Goal: Transaction & Acquisition: Purchase product/service

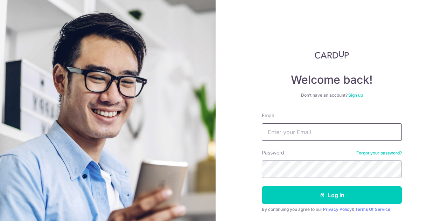
click at [310, 134] on input "Email" at bounding box center [332, 132] width 140 height 18
type input "[EMAIL_ADDRESS][DOMAIN_NAME]"
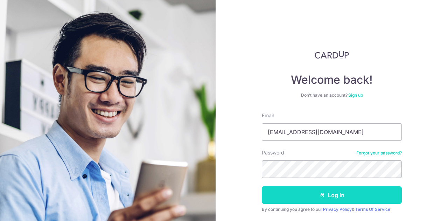
click at [317, 194] on button "Log in" at bounding box center [332, 195] width 140 height 18
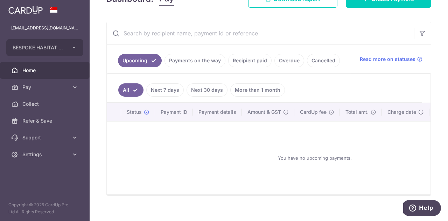
click at [259, 62] on link "Recipient paid" at bounding box center [249, 60] width 43 height 13
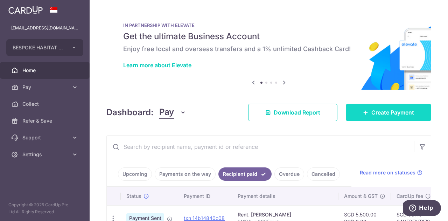
click at [373, 116] on span "Create Payment" at bounding box center [392, 112] width 43 height 8
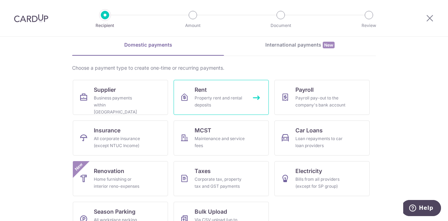
scroll to position [35, 0]
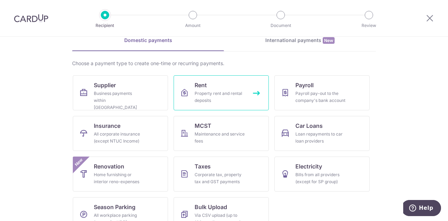
click at [222, 75] on link "Rent Property rent and rental deposits" at bounding box center [221, 92] width 95 height 35
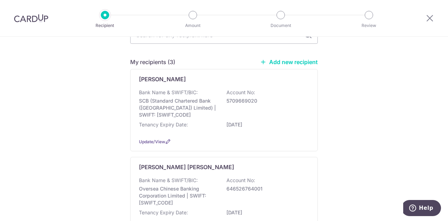
scroll to position [175, 0]
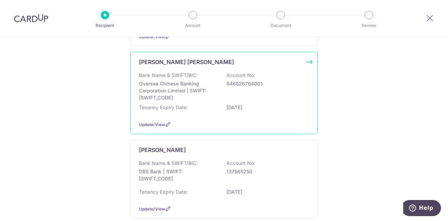
click at [269, 105] on p "04/02/2028" at bounding box center [265, 107] width 78 height 7
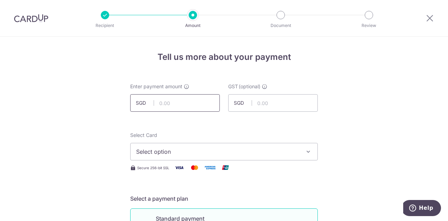
click at [191, 103] on input "text" at bounding box center [175, 103] width 90 height 18
type input "5,700.00"
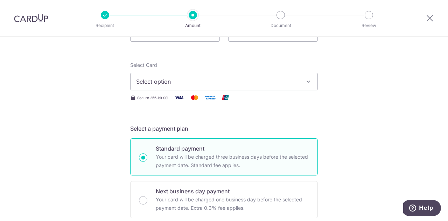
click at [305, 80] on icon "button" at bounding box center [308, 81] width 7 height 7
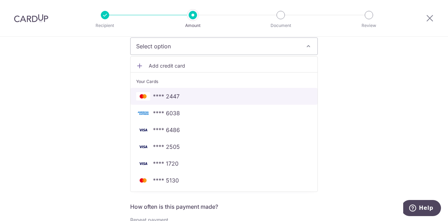
scroll to position [140, 0]
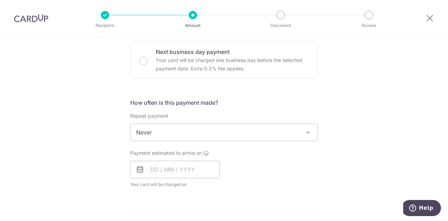
scroll to position [210, 0]
click at [176, 172] on input "text" at bounding box center [175, 169] width 90 height 18
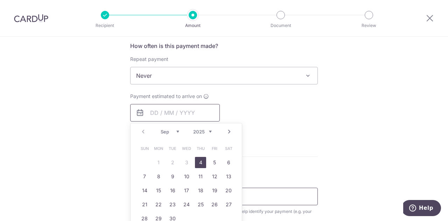
scroll to position [280, 0]
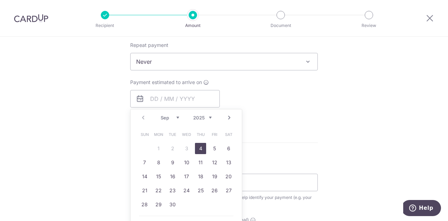
drag, startPoint x: 201, startPoint y: 153, endPoint x: 240, endPoint y: 1, distance: 156.3
click at [201, 153] on link "4" at bounding box center [200, 148] width 11 height 11
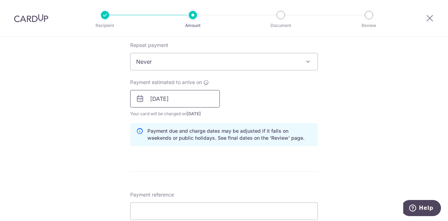
click at [153, 97] on input "04/09/2025" at bounding box center [175, 99] width 90 height 18
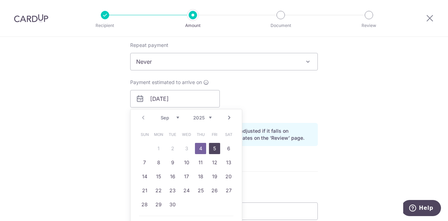
click at [211, 151] on link "5" at bounding box center [214, 148] width 11 height 11
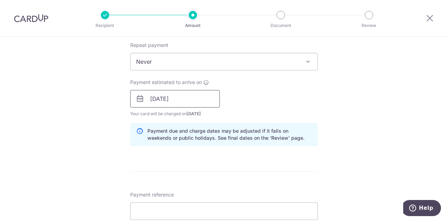
click at [154, 98] on input "05/09/2025" at bounding box center [175, 99] width 90 height 18
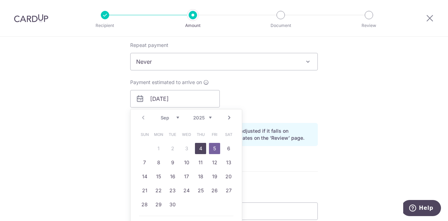
click at [201, 151] on link "4" at bounding box center [200, 148] width 11 height 11
type input "04/09/2025"
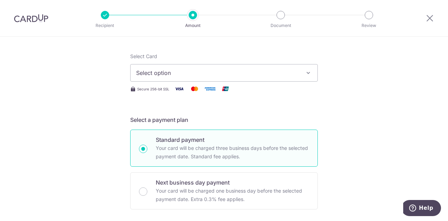
scroll to position [35, 0]
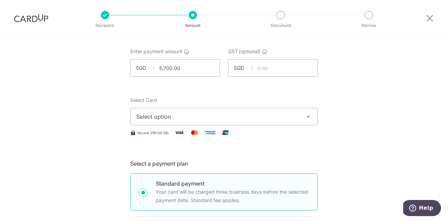
click at [275, 119] on span "Select option" at bounding box center [217, 116] width 163 height 8
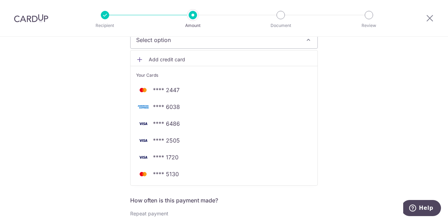
scroll to position [140, 0]
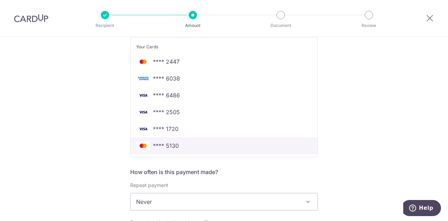
click at [207, 152] on link "**** 5130" at bounding box center [224, 145] width 187 height 17
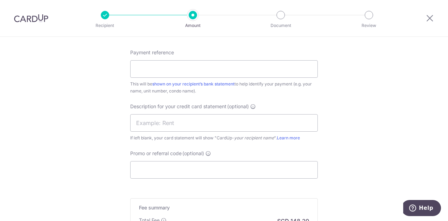
scroll to position [385, 0]
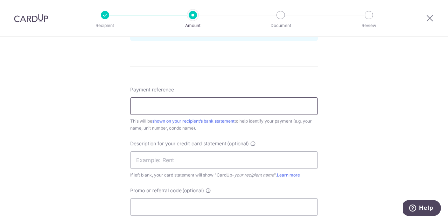
click at [241, 109] on input "Payment reference" at bounding box center [224, 106] width 188 height 18
click at [164, 105] on input "1319Sept25rent" at bounding box center [224, 106] width 188 height 18
drag, startPoint x: 187, startPoint y: 104, endPoint x: 85, endPoint y: 101, distance: 102.6
click at [85, 101] on div "Tell us more about your payment Enter payment amount SGD 5,700.00 5700.00 GST (…" at bounding box center [224, 6] width 448 height 709
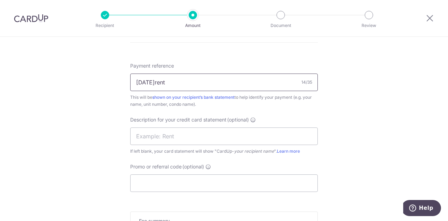
scroll to position [420, 0]
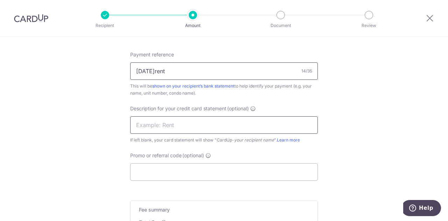
type input "1319Sept25rent"
click at [212, 130] on input "text" at bounding box center [224, 125] width 188 height 18
paste input "1319Sept25rent"
type input "1319Sept25rent"
click at [171, 174] on input "Promo or referral code (optional)" at bounding box center [224, 172] width 188 height 18
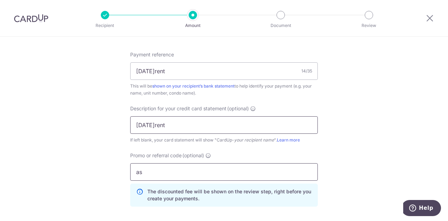
type input "a"
type input "saverent179"
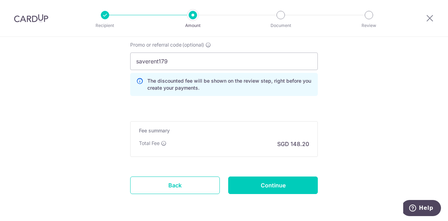
scroll to position [556, 0]
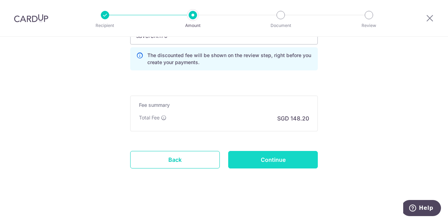
click at [260, 167] on input "Continue" at bounding box center [273, 160] width 90 height 18
type input "Create Schedule"
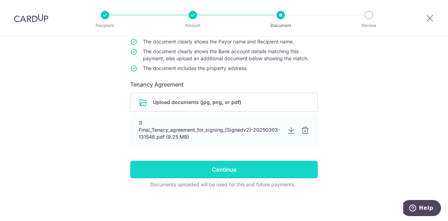
click at [260, 172] on input "Continue" at bounding box center [224, 170] width 188 height 18
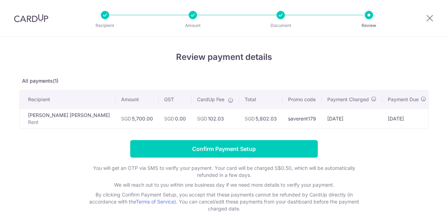
scroll to position [36, 0]
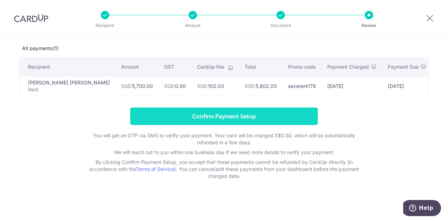
click at [254, 117] on input "Confirm Payment Setup" at bounding box center [224, 116] width 188 height 18
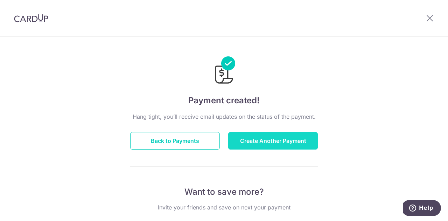
click at [258, 142] on button "Create Another Payment" at bounding box center [273, 141] width 90 height 18
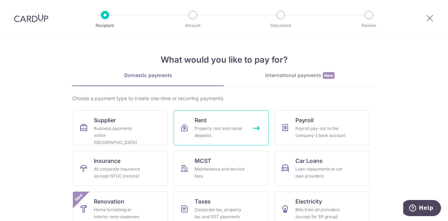
click at [204, 124] on span "Rent" at bounding box center [201, 120] width 12 height 8
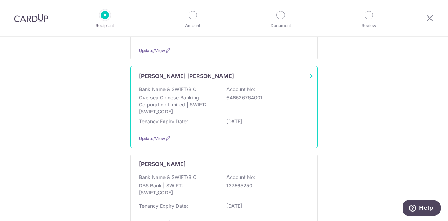
scroll to position [175, 0]
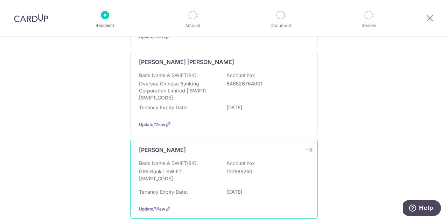
click at [205, 160] on div "Bank Name & SWIFT/BIC: DBS Bank | SWIFT: [SWIFT_CODE] Account No: 137565250" at bounding box center [224, 173] width 170 height 26
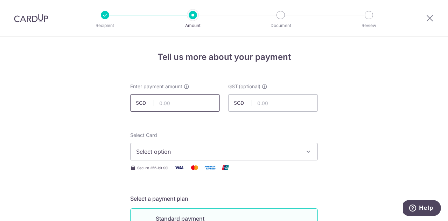
click at [173, 105] on input "text" at bounding box center [175, 103] width 90 height 18
type input "4,800.00"
click at [223, 149] on span "Select option" at bounding box center [217, 151] width 163 height 8
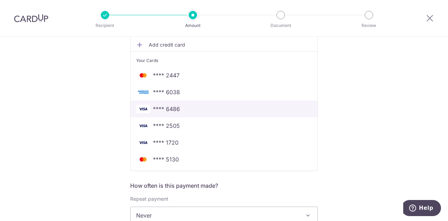
scroll to position [140, 0]
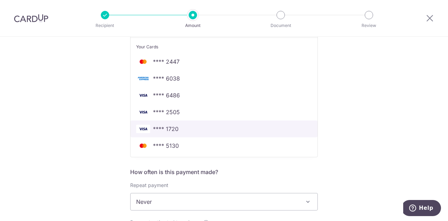
drag, startPoint x: 225, startPoint y: 131, endPoint x: 235, endPoint y: 134, distance: 10.0
click at [225, 131] on span "**** 1720" at bounding box center [224, 129] width 176 height 8
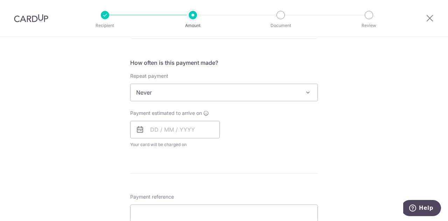
scroll to position [280, 0]
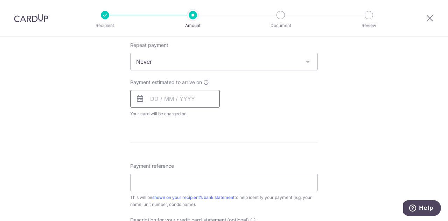
click at [177, 100] on input "text" at bounding box center [175, 99] width 90 height 18
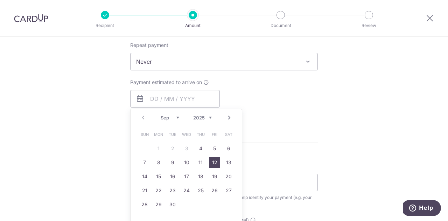
click at [214, 161] on link "12" at bounding box center [214, 162] width 11 height 11
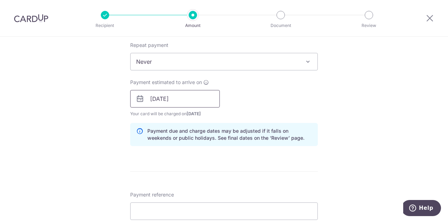
click at [192, 103] on input "[DATE]" at bounding box center [175, 99] width 90 height 18
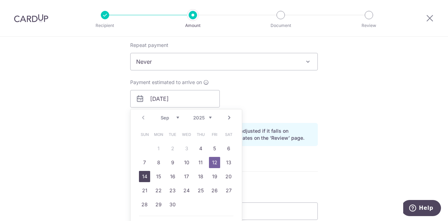
click at [142, 175] on link "14" at bounding box center [144, 176] width 11 height 11
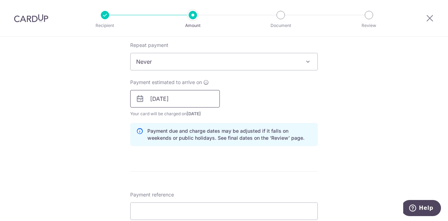
click at [192, 99] on input "14/09/2025" at bounding box center [175, 99] width 90 height 18
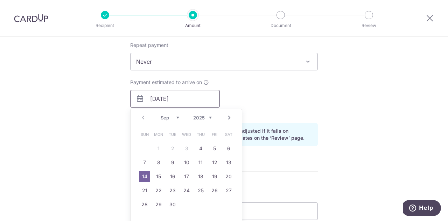
click at [192, 99] on input "14/09/2025" at bounding box center [175, 99] width 90 height 18
click at [271, 99] on div "Payment estimated to arrive on 14/09/2025 Prev Next Sep Oct Nov Dec 2025 2026 2…" at bounding box center [224, 98] width 196 height 39
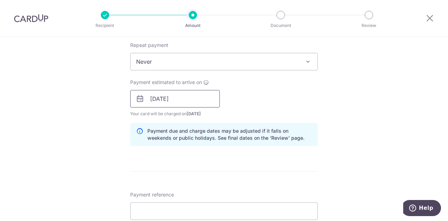
click at [182, 100] on input "14/09/2025" at bounding box center [175, 99] width 90 height 18
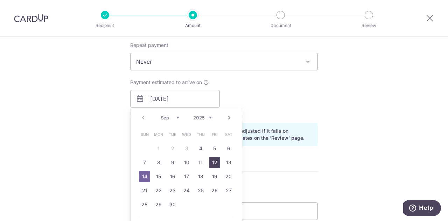
click at [217, 163] on link "12" at bounding box center [214, 162] width 11 height 11
type input "12/09/2025"
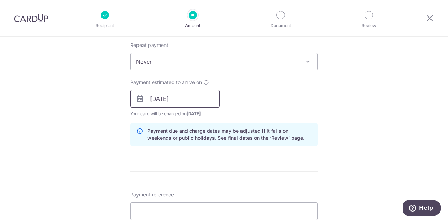
click at [177, 101] on input "12/09/2025" at bounding box center [175, 99] width 90 height 18
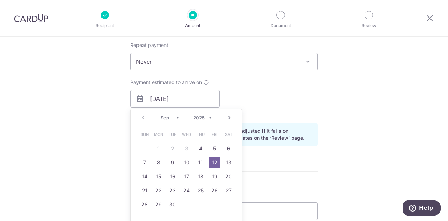
click at [249, 101] on div "Payment estimated to arrive on 12/09/2025 Prev Next Sep Oct Nov Dec 2025 2026 2…" at bounding box center [224, 98] width 196 height 39
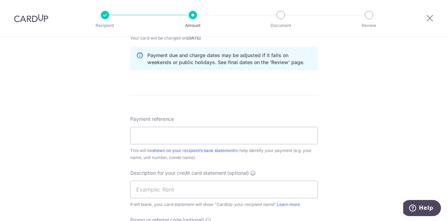
scroll to position [350, 0]
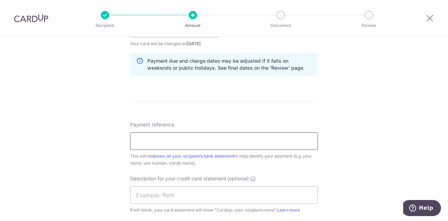
click at [204, 138] on input "Payment reference" at bounding box center [224, 141] width 188 height 18
drag, startPoint x: 201, startPoint y: 140, endPoint x: 122, endPoint y: 134, distance: 78.6
click at [122, 134] on div "Tell us more about your payment Enter payment amount SGD 4,800.00 4800.00 GST (…" at bounding box center [224, 41] width 448 height 709
type input "1306Sept25rent"
click at [184, 198] on input "text" at bounding box center [224, 195] width 188 height 18
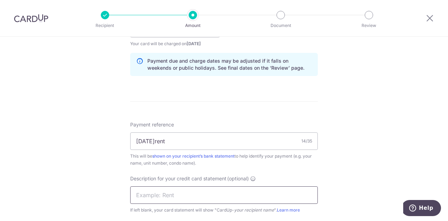
paste input "1306Sept25rent"
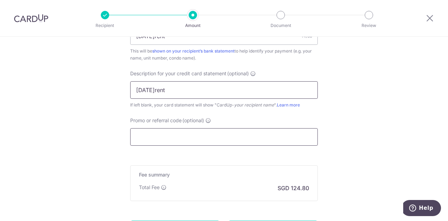
type input "1306Sept25rent"
click at [162, 138] on input "Promo or referral code (optional)" at bounding box center [224, 137] width 188 height 18
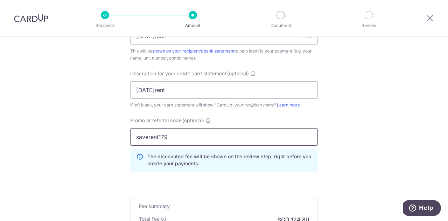
type input "saverent179"
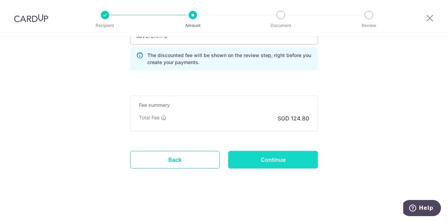
click at [268, 154] on input "Continue" at bounding box center [273, 160] width 90 height 18
type input "Create Schedule"
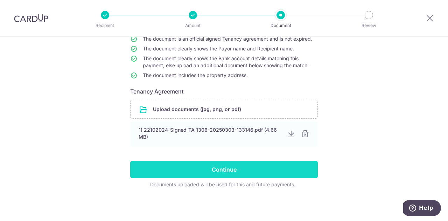
click at [220, 165] on input "Continue" at bounding box center [224, 170] width 188 height 18
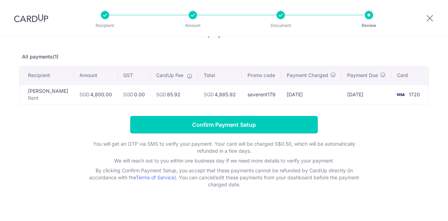
scroll to position [33, 0]
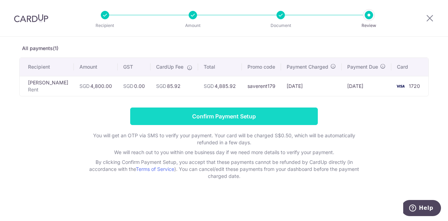
click at [271, 114] on input "Confirm Payment Setup" at bounding box center [224, 116] width 188 height 18
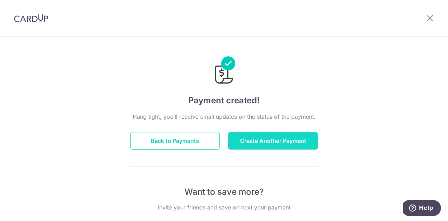
click at [257, 138] on button "Create Another Payment" at bounding box center [273, 141] width 90 height 18
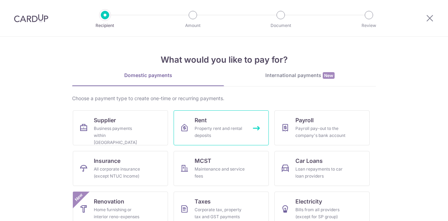
drag, startPoint x: 0, startPoint y: 0, endPoint x: 242, endPoint y: 117, distance: 268.8
click at [242, 107] on div "Choose a payment type to create one-time or recurring payments. Supplier Busine…" at bounding box center [224, 184] width 304 height 178
click at [242, 124] on link "Rent Property rent and rental deposits" at bounding box center [221, 127] width 95 height 35
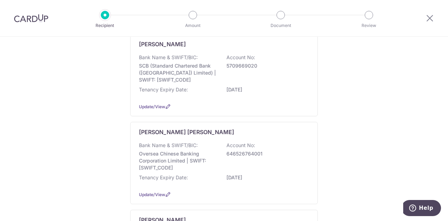
click at [270, 77] on div "Bank Name & SWIFT/BIC: SCB (Standard Chartered Bank (Singapore) Limited) | SWIF…" at bounding box center [224, 68] width 170 height 29
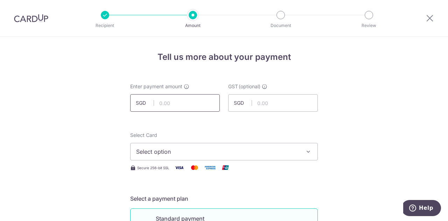
click at [173, 102] on input "text" at bounding box center [175, 103] width 90 height 18
type input "5,500.00"
click at [271, 106] on input "text" at bounding box center [273, 103] width 90 height 18
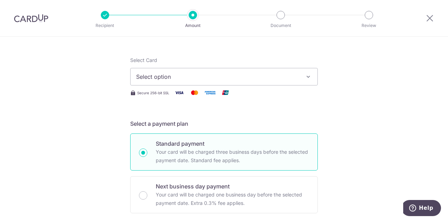
scroll to position [105, 0]
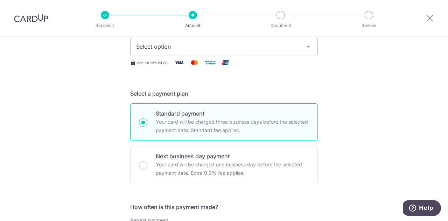
click at [308, 46] on icon "button" at bounding box center [308, 46] width 7 height 7
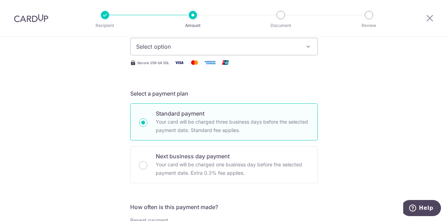
click at [305, 47] on icon "button" at bounding box center [308, 46] width 7 height 7
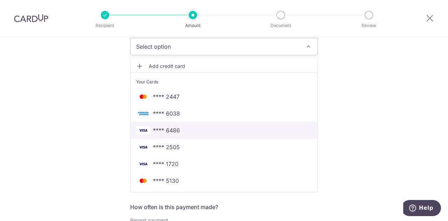
click at [218, 132] on span "**** 6486" at bounding box center [224, 130] width 176 height 8
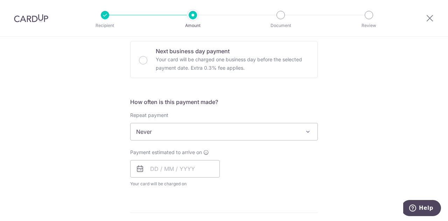
scroll to position [245, 0]
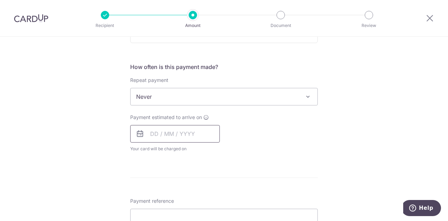
click at [198, 138] on input "text" at bounding box center [175, 134] width 90 height 18
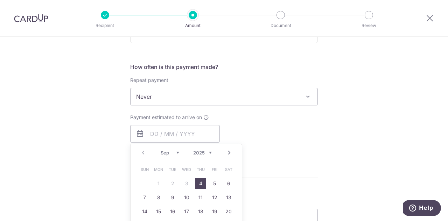
click at [341, 136] on div "Tell us more about your payment Enter payment amount SGD 5,500.00 5500.00 GST (…" at bounding box center [224, 132] width 448 height 680
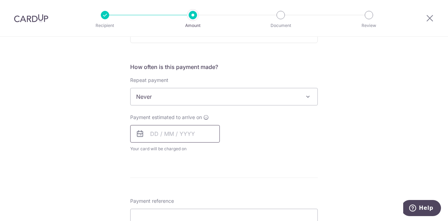
click at [169, 135] on input "text" at bounding box center [175, 134] width 90 height 18
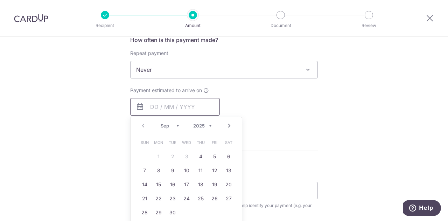
scroll to position [280, 0]
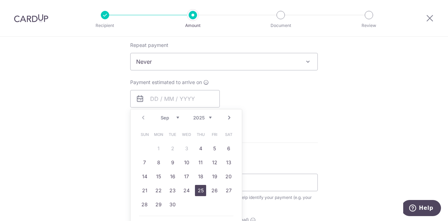
click at [199, 194] on link "25" at bounding box center [200, 190] width 11 height 11
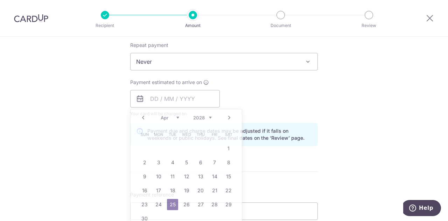
type input "[DATE]"
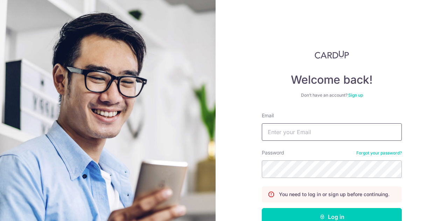
click at [297, 128] on input "Email" at bounding box center [332, 132] width 140 height 18
type input "pyitian@gmail.com"
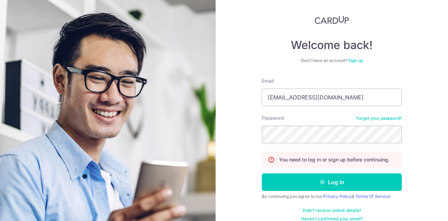
scroll to position [35, 0]
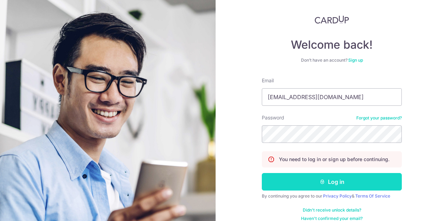
click at [315, 184] on button "Log in" at bounding box center [332, 182] width 140 height 18
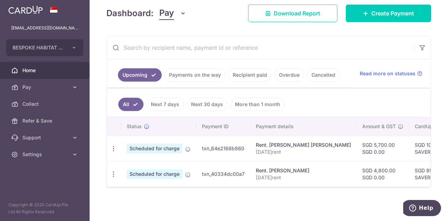
scroll to position [68, 0]
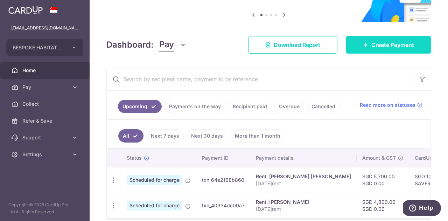
click at [356, 39] on link "Create Payment" at bounding box center [388, 45] width 85 height 18
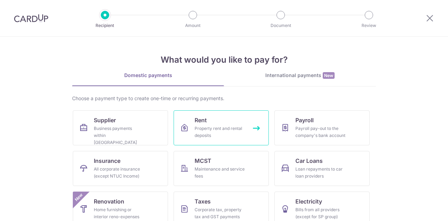
click at [208, 133] on div "Property rent and rental deposits" at bounding box center [220, 132] width 50 height 14
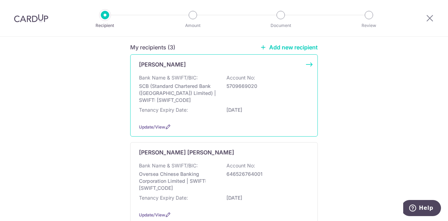
scroll to position [77, 0]
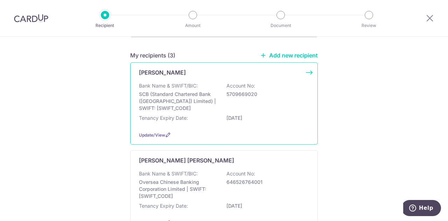
click at [246, 93] on p "5709669020" at bounding box center [265, 94] width 78 height 7
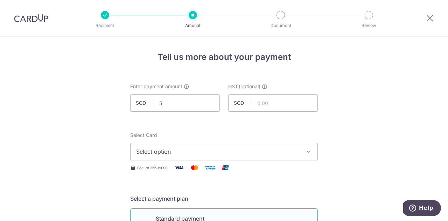
scroll to position [35, 0]
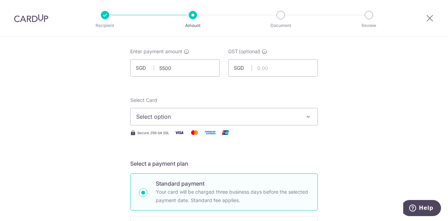
type input "5,500.00"
click at [221, 111] on button "Select option" at bounding box center [224, 117] width 188 height 18
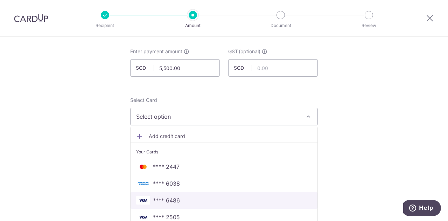
click at [196, 200] on span "**** 6486" at bounding box center [224, 200] width 176 height 8
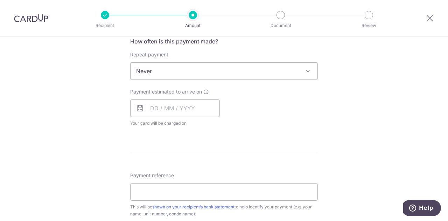
scroll to position [280, 0]
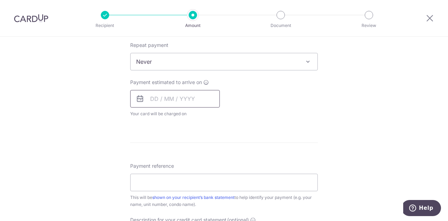
click at [172, 98] on input "text" at bounding box center [175, 99] width 90 height 18
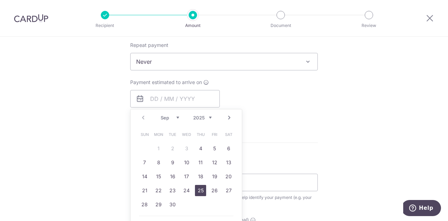
click at [199, 191] on link "25" at bounding box center [200, 190] width 11 height 11
type input "25/09/2025"
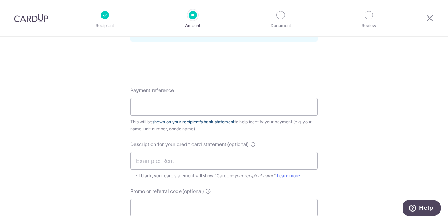
scroll to position [385, 0]
click at [191, 109] on input "Payment reference" at bounding box center [224, 106] width 188 height 18
drag, startPoint x: 192, startPoint y: 107, endPoint x: 106, endPoint y: 99, distance: 86.5
click at [108, 99] on div "Tell us more about your payment Enter payment amount SGD 5,500.00 5500.00 GST (…" at bounding box center [224, 6] width 448 height 709
type input "1413Sept25rent"
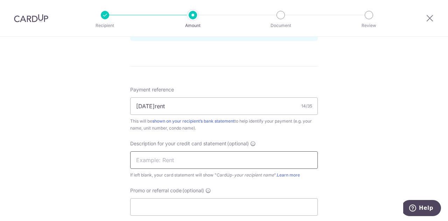
click at [162, 159] on input "text" at bounding box center [224, 160] width 188 height 18
paste input "1413Sept25rent"
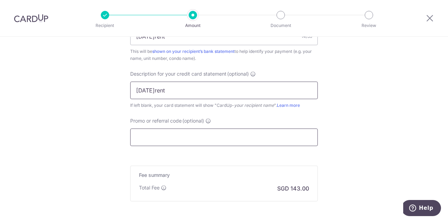
scroll to position [455, 0]
type input "1413Sept25rent"
click at [170, 135] on input "Promo or referral code (optional)" at bounding box center [224, 137] width 188 height 18
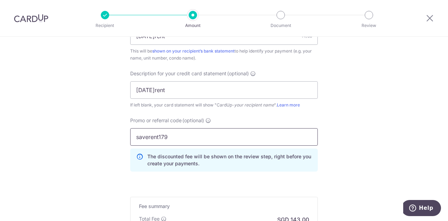
scroll to position [556, 0]
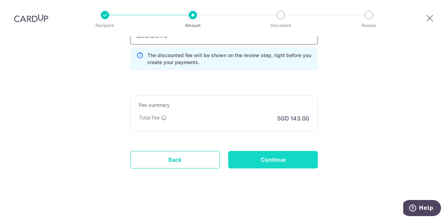
type input "saverent179"
click at [266, 161] on input "Continue" at bounding box center [273, 160] width 90 height 18
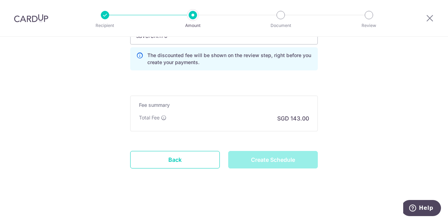
type input "Create Schedule"
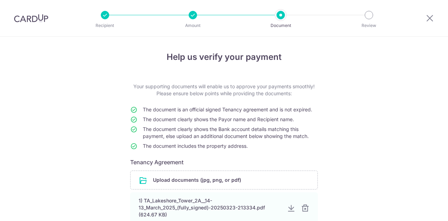
scroll to position [78, 0]
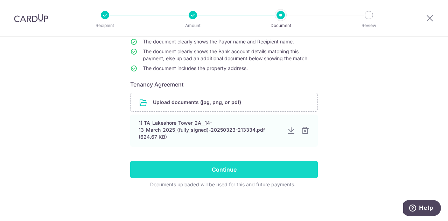
click at [246, 173] on input "Continue" at bounding box center [224, 170] width 188 height 18
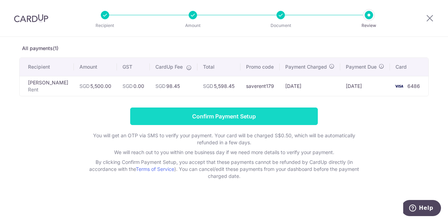
click at [242, 118] on input "Confirm Payment Setup" at bounding box center [224, 116] width 188 height 18
